Goal: Find specific page/section: Find specific page/section

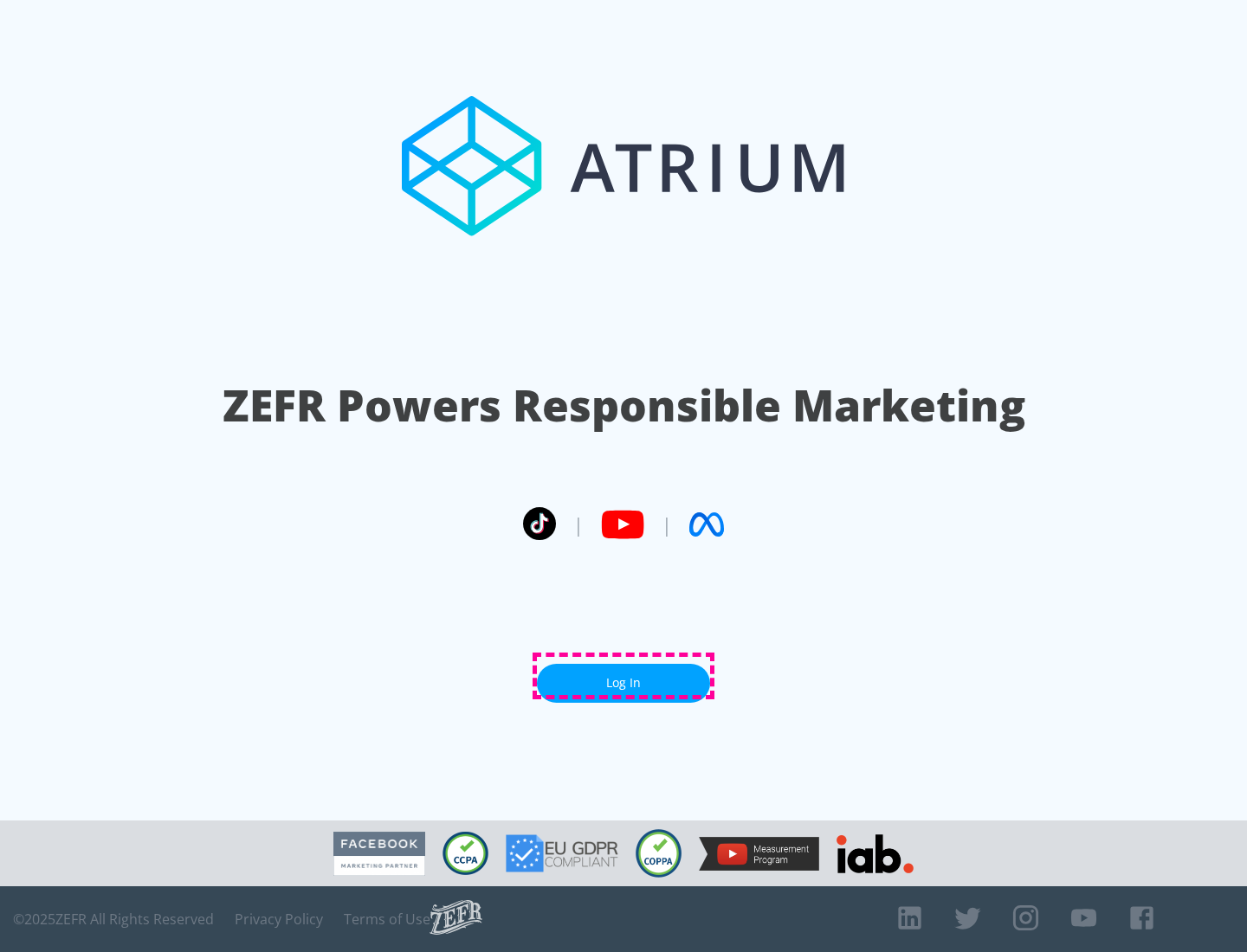
click at [623, 676] on link "Log In" at bounding box center [623, 683] width 173 height 39
